Goal: Task Accomplishment & Management: Manage account settings

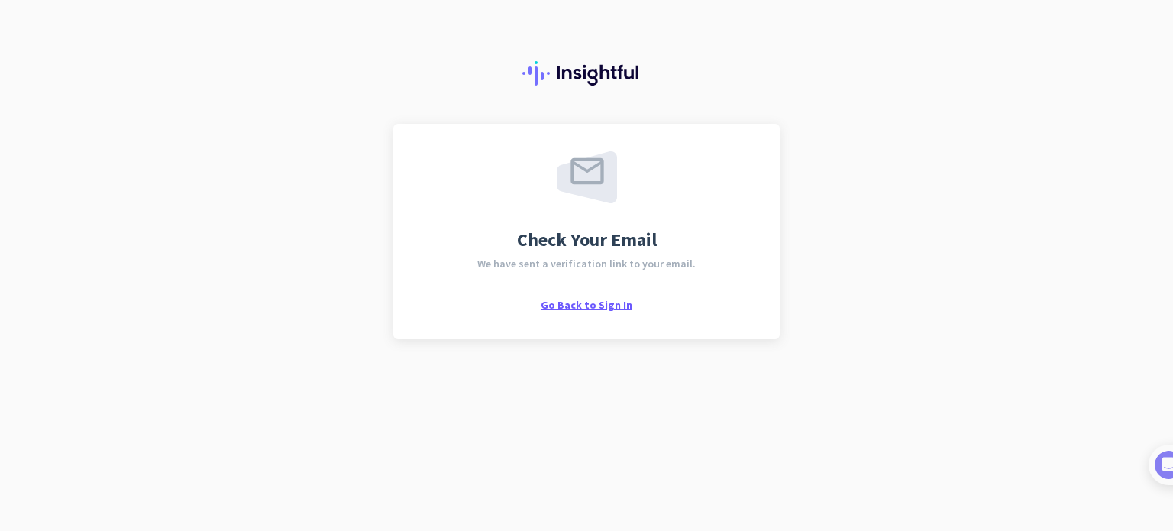
click at [592, 307] on span "Go Back to Sign In" at bounding box center [586, 305] width 92 height 14
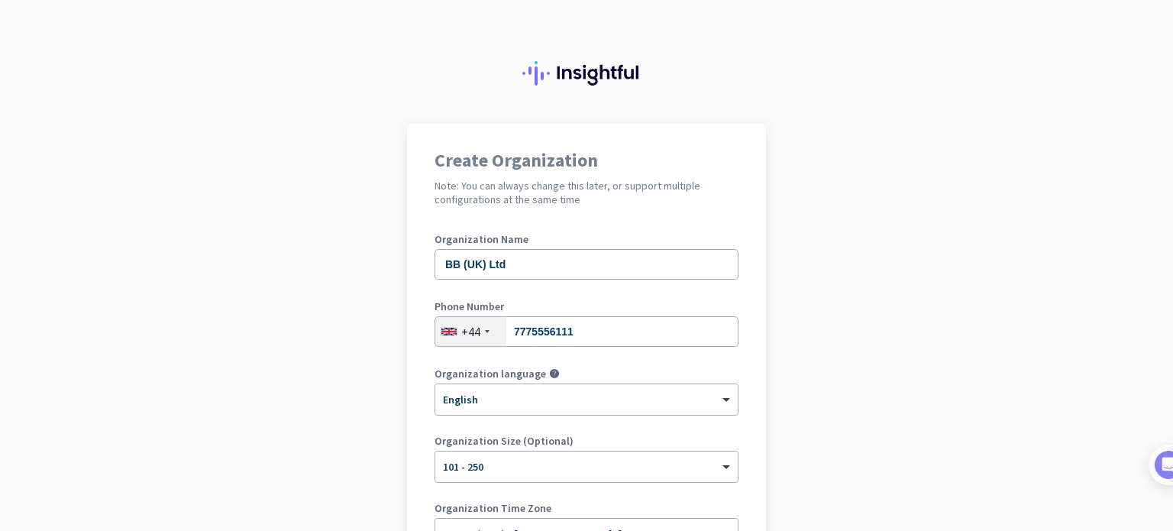
scroll to position [76, 0]
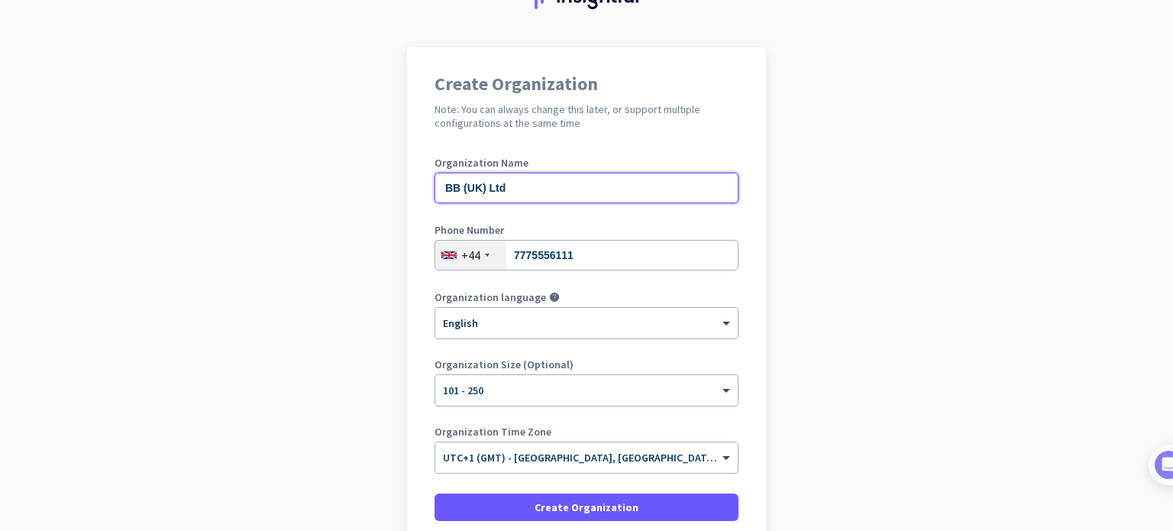
drag, startPoint x: 518, startPoint y: 190, endPoint x: 420, endPoint y: 189, distance: 97.7
click at [420, 189] on div "Create Organization Note: You can always change this later, or support multiple…" at bounding box center [586, 316] width 359 height 539
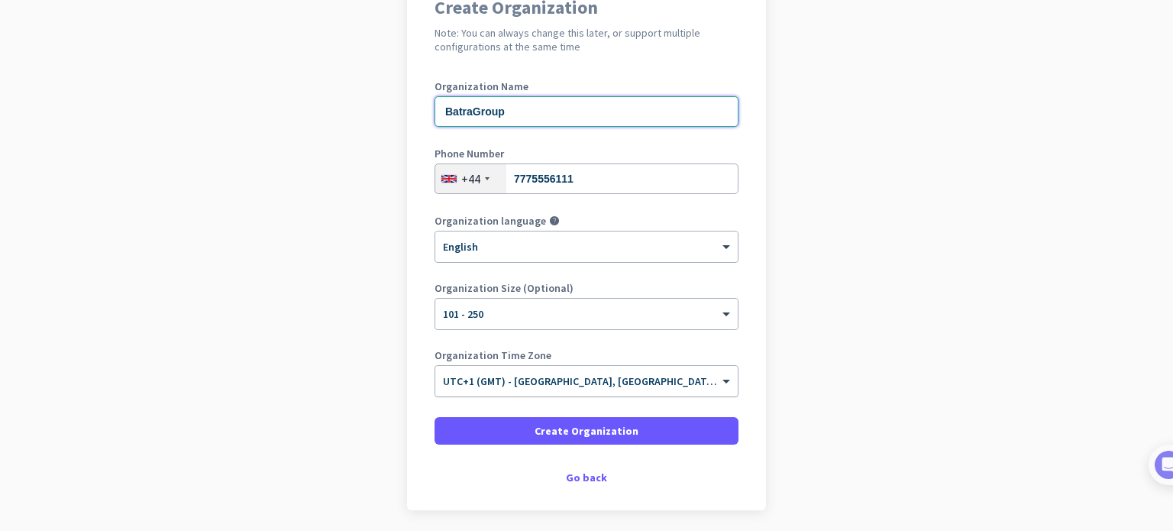
type input "BatraGroup"
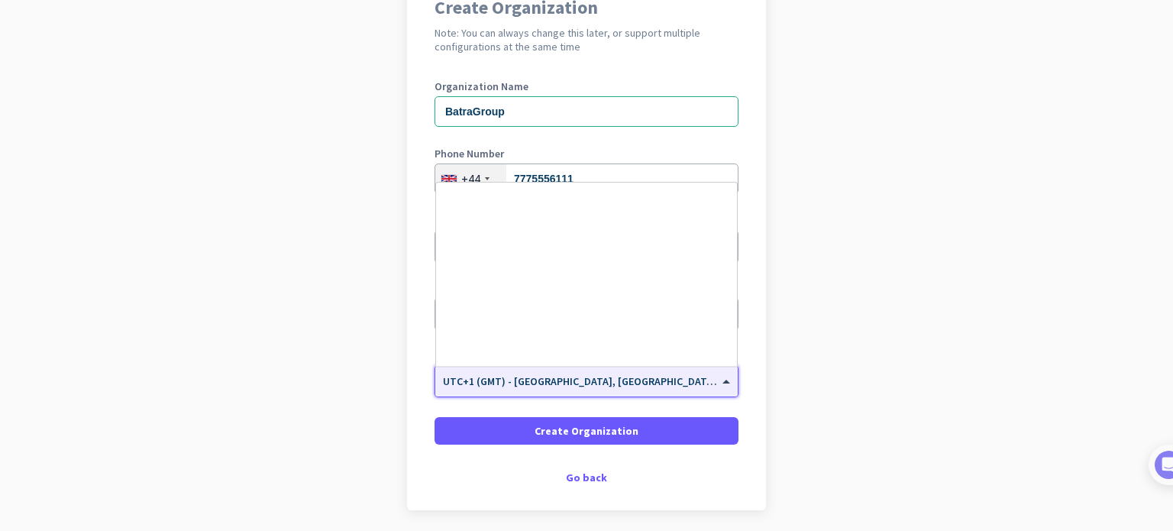
click at [576, 381] on input "text" at bounding box center [571, 375] width 257 height 11
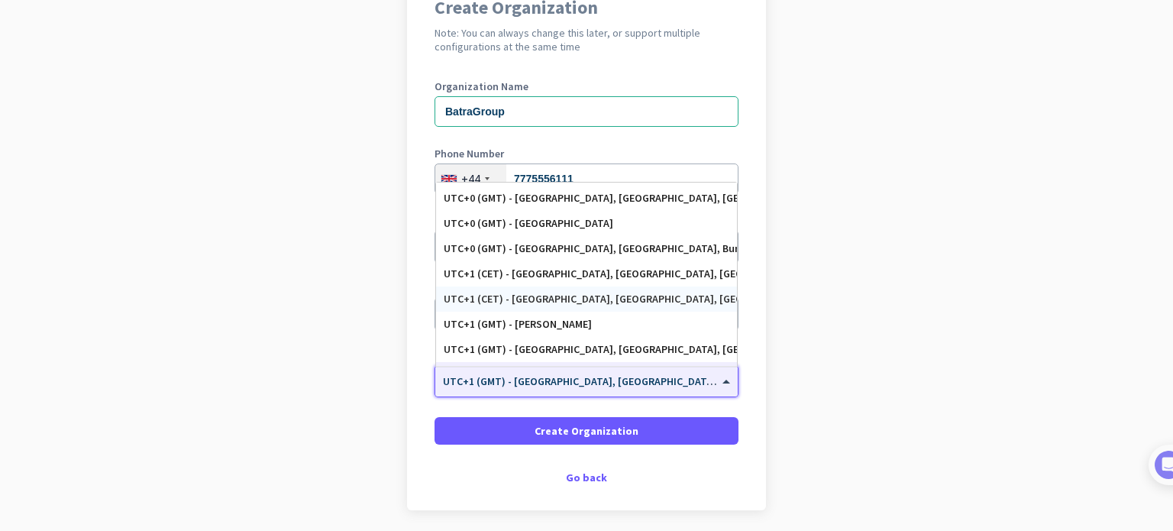
scroll to position [2770, 0]
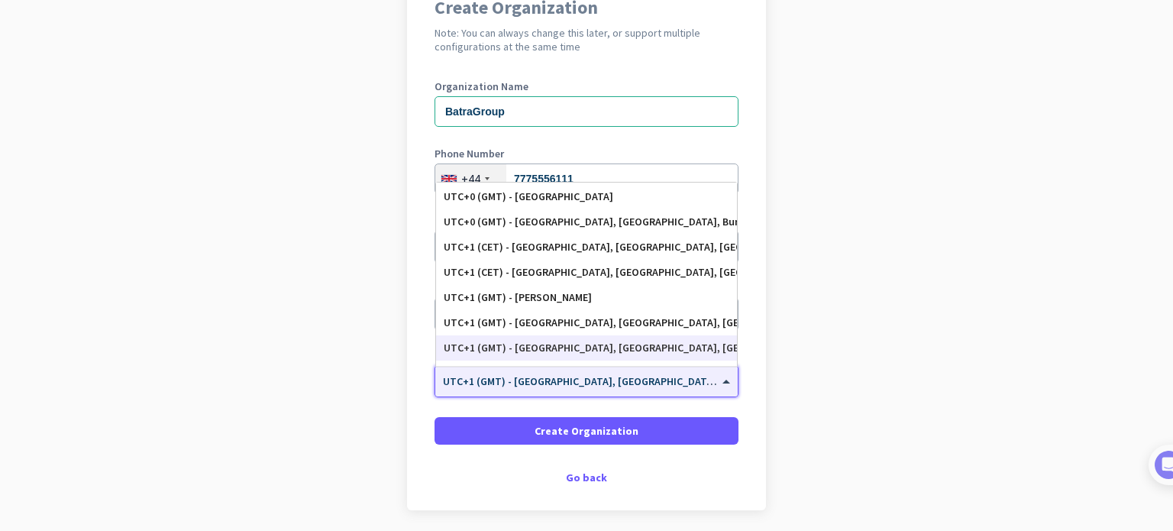
click at [565, 348] on div "UTC+1 (GMT) - [GEOGRAPHIC_DATA], [GEOGRAPHIC_DATA], [GEOGRAPHIC_DATA], [GEOGRAP…" at bounding box center [587, 347] width 286 height 13
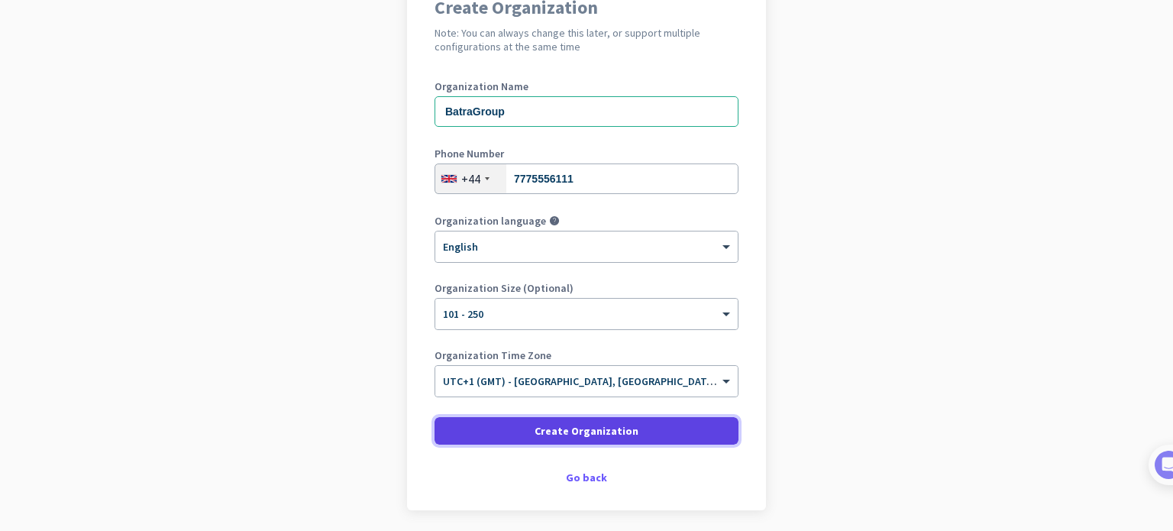
click at [565, 436] on span "Create Organization" at bounding box center [586, 430] width 104 height 15
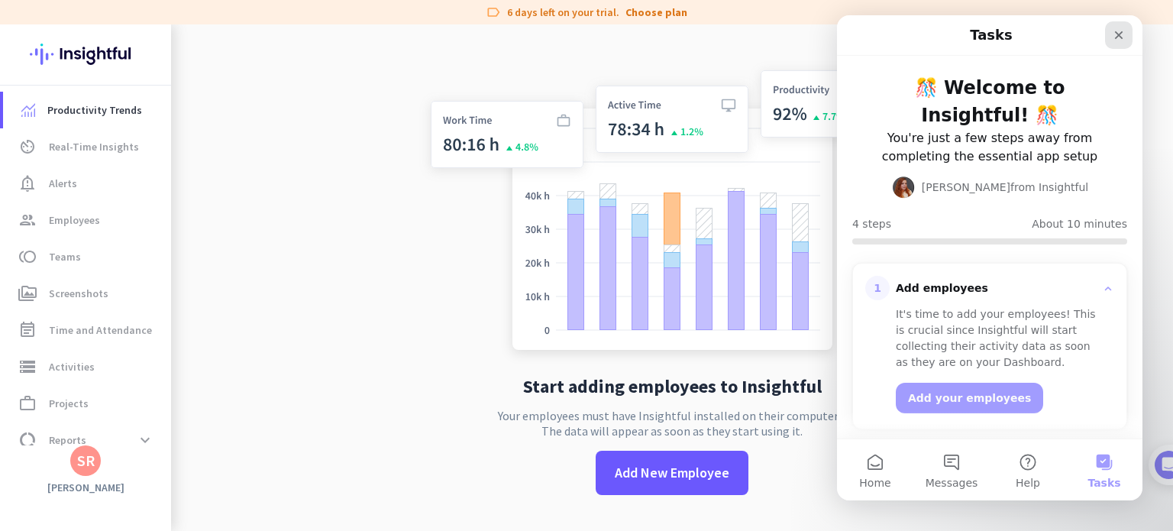
click at [1115, 38] on icon "Close" at bounding box center [1119, 35] width 8 height 8
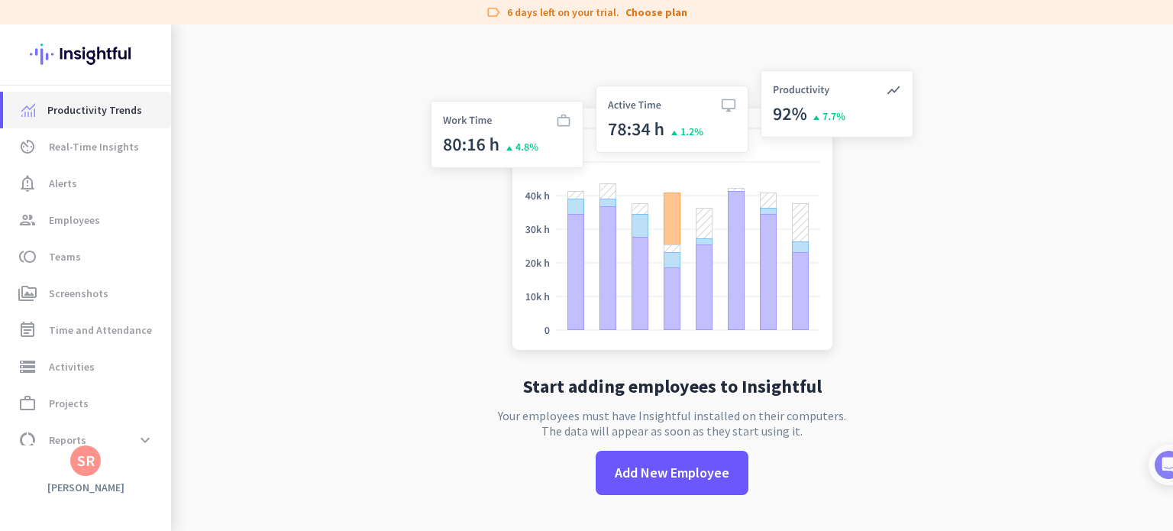
click at [78, 112] on span "Productivity Trends" at bounding box center [94, 110] width 95 height 18
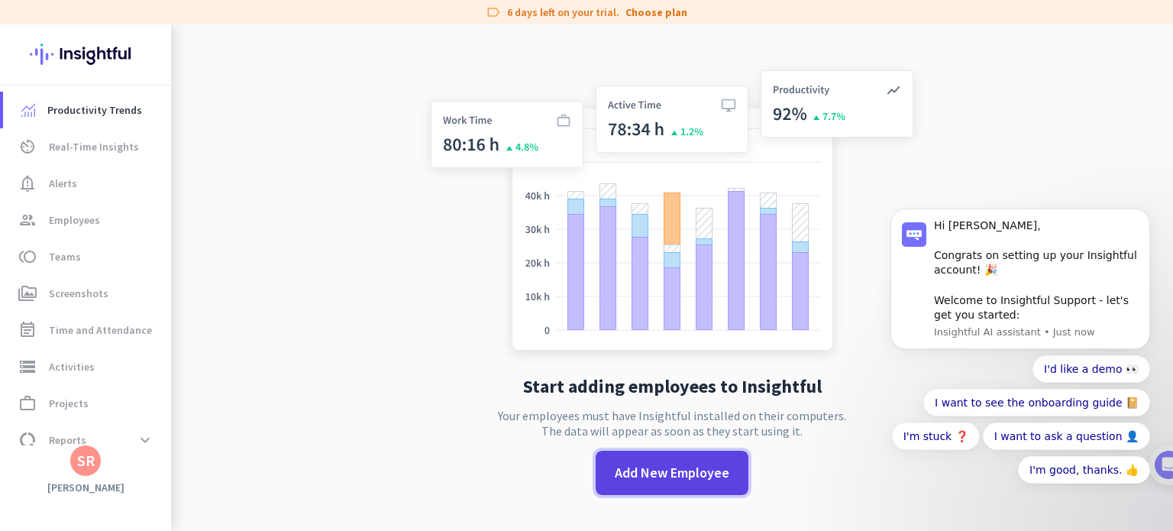
click at [646, 468] on span "Add New Employee" at bounding box center [672, 473] width 115 height 20
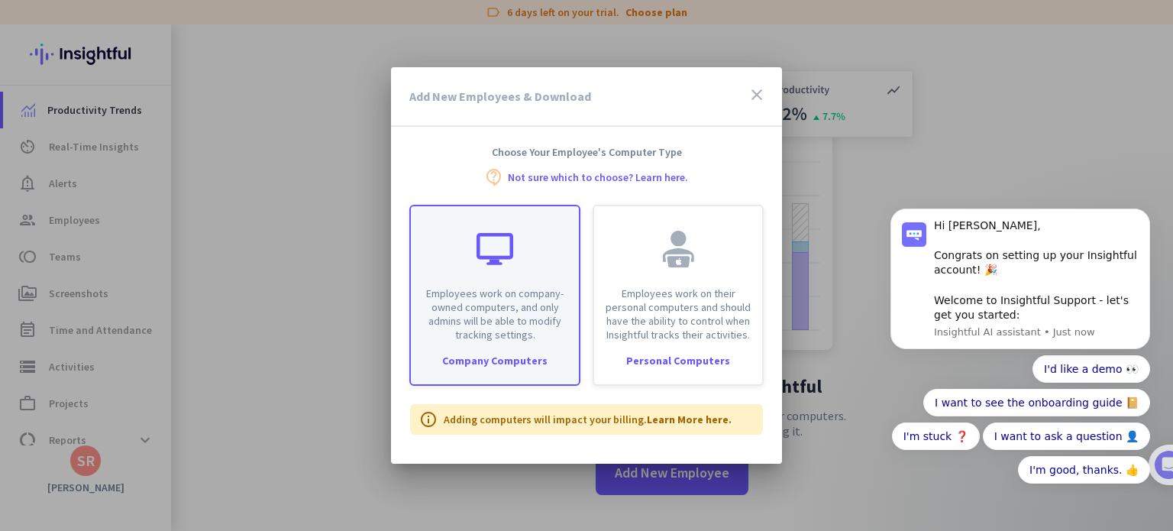
click at [499, 329] on p "Employees work on company-owned computers, and only admins will be able to modi…" at bounding box center [495, 313] width 150 height 55
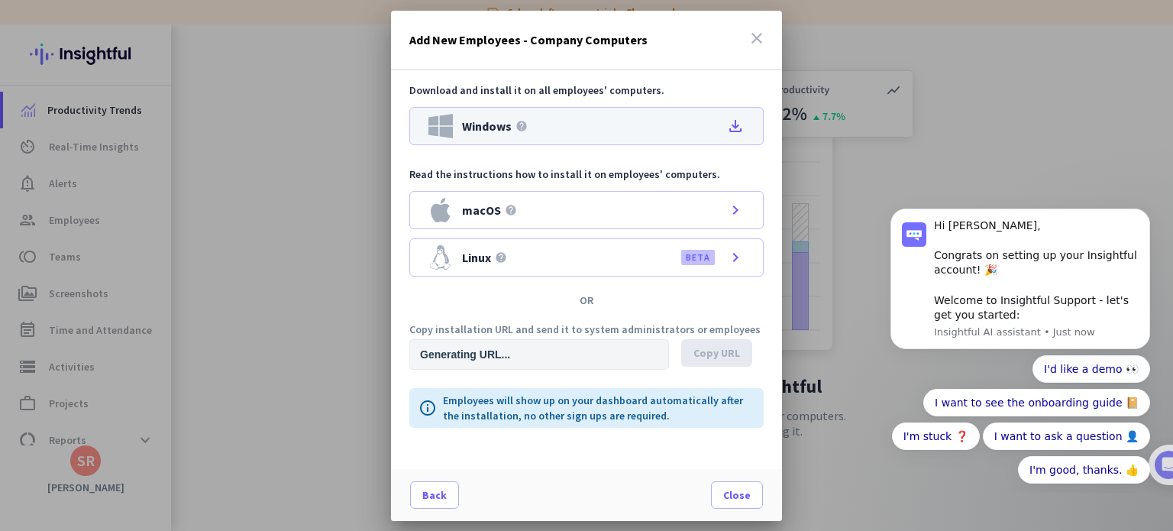
type input "[URL][DOMAIN_NAME]"
click at [737, 128] on icon "file_download" at bounding box center [735, 126] width 18 height 18
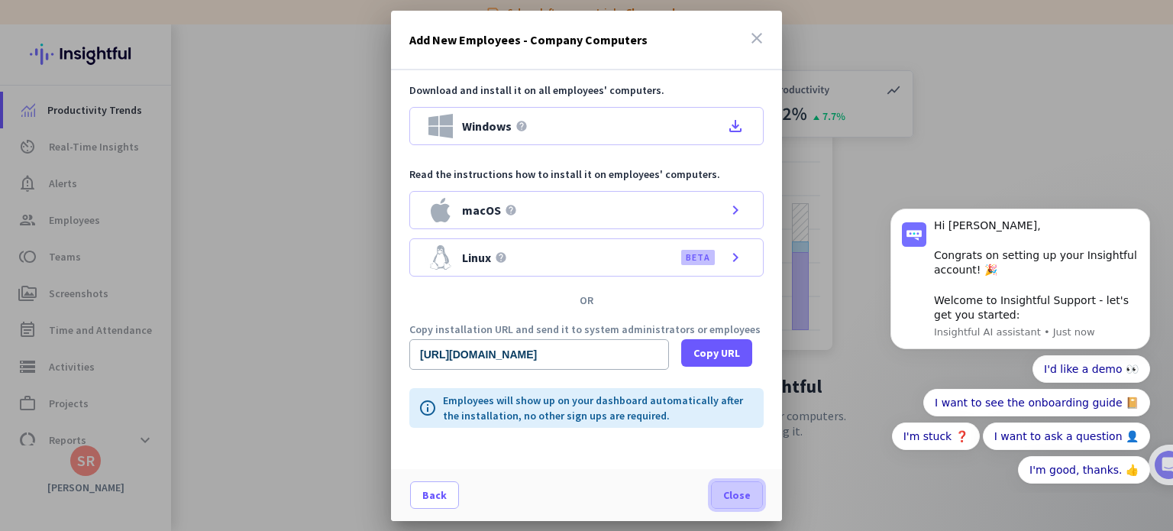
click at [739, 497] on span "Close" at bounding box center [736, 494] width 27 height 15
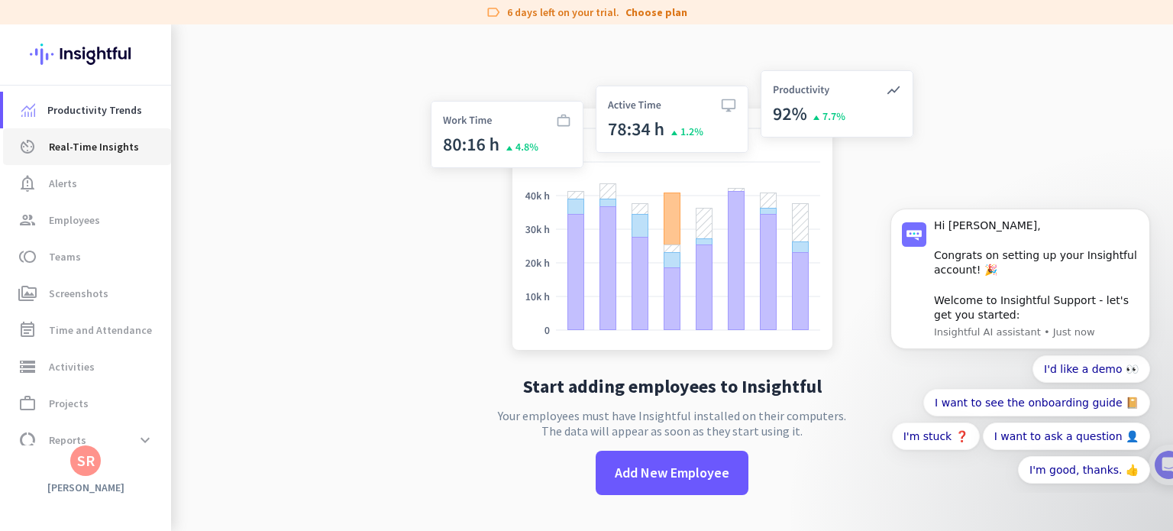
click at [82, 148] on span "Real-Time Insights" at bounding box center [94, 146] width 90 height 18
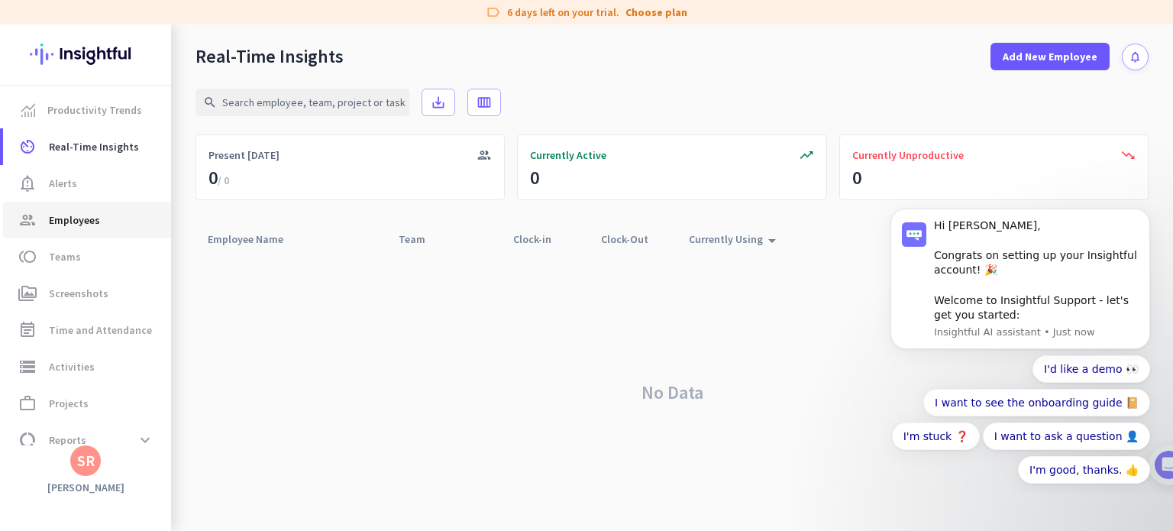
click at [95, 222] on span "Employees" at bounding box center [74, 220] width 51 height 18
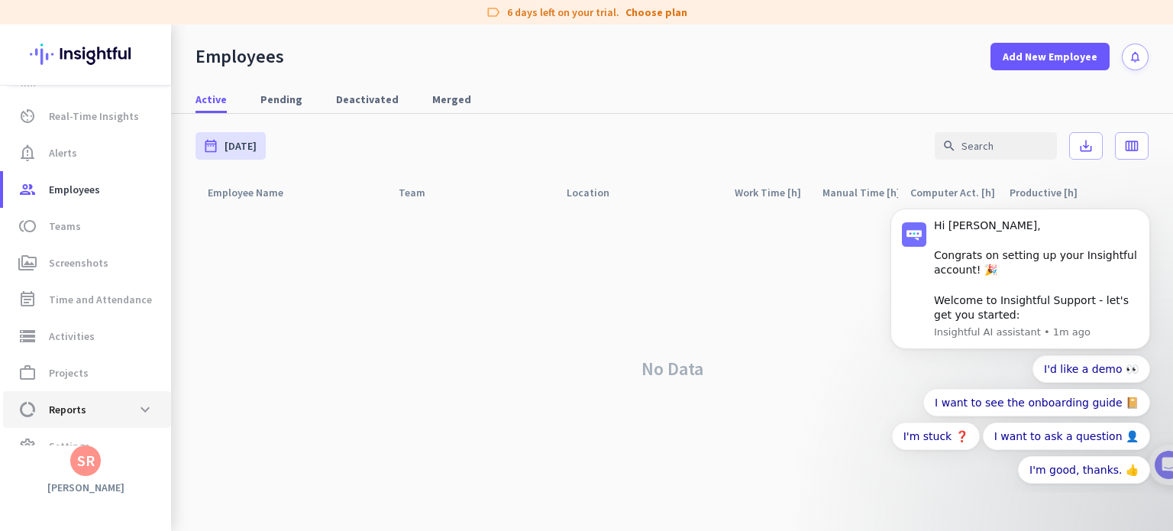
scroll to position [55, 0]
